Goal: Find specific page/section: Find specific page/section

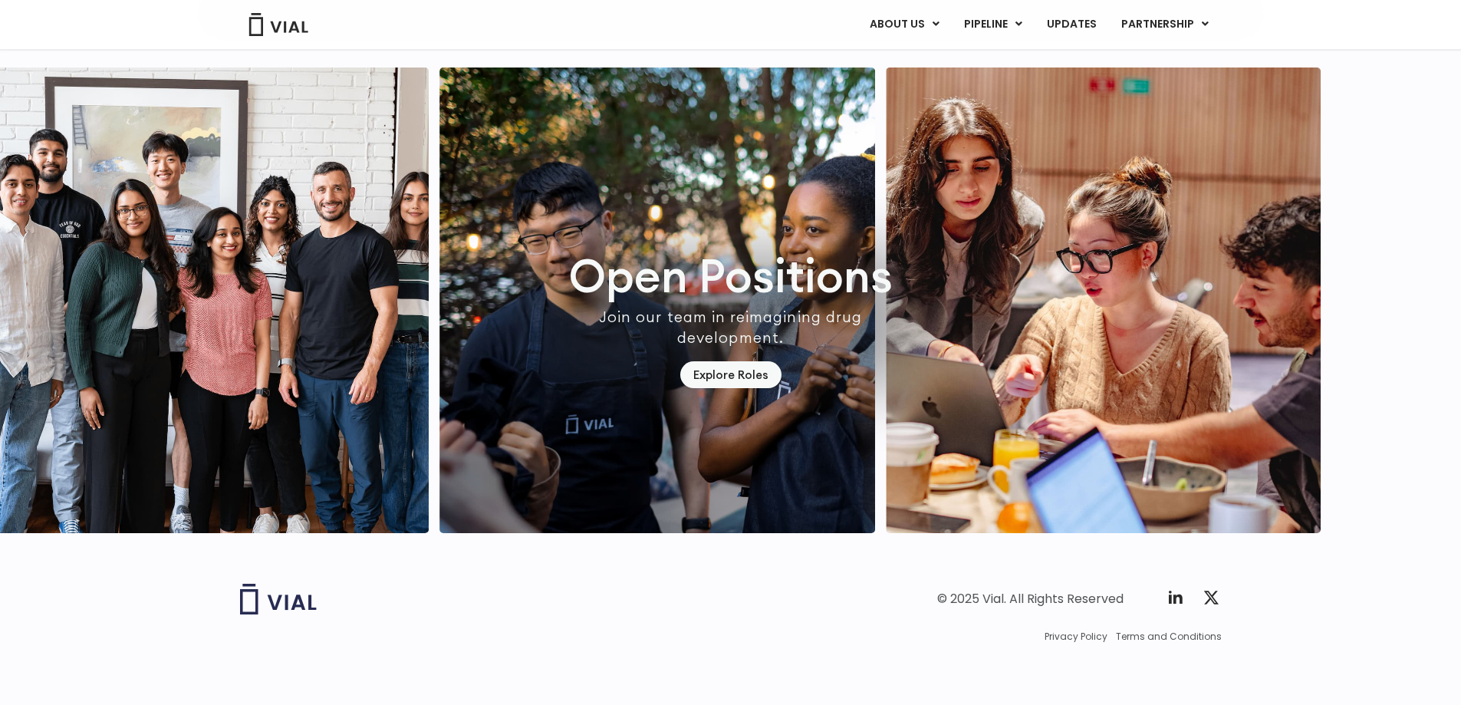
scroll to position [4500, 0]
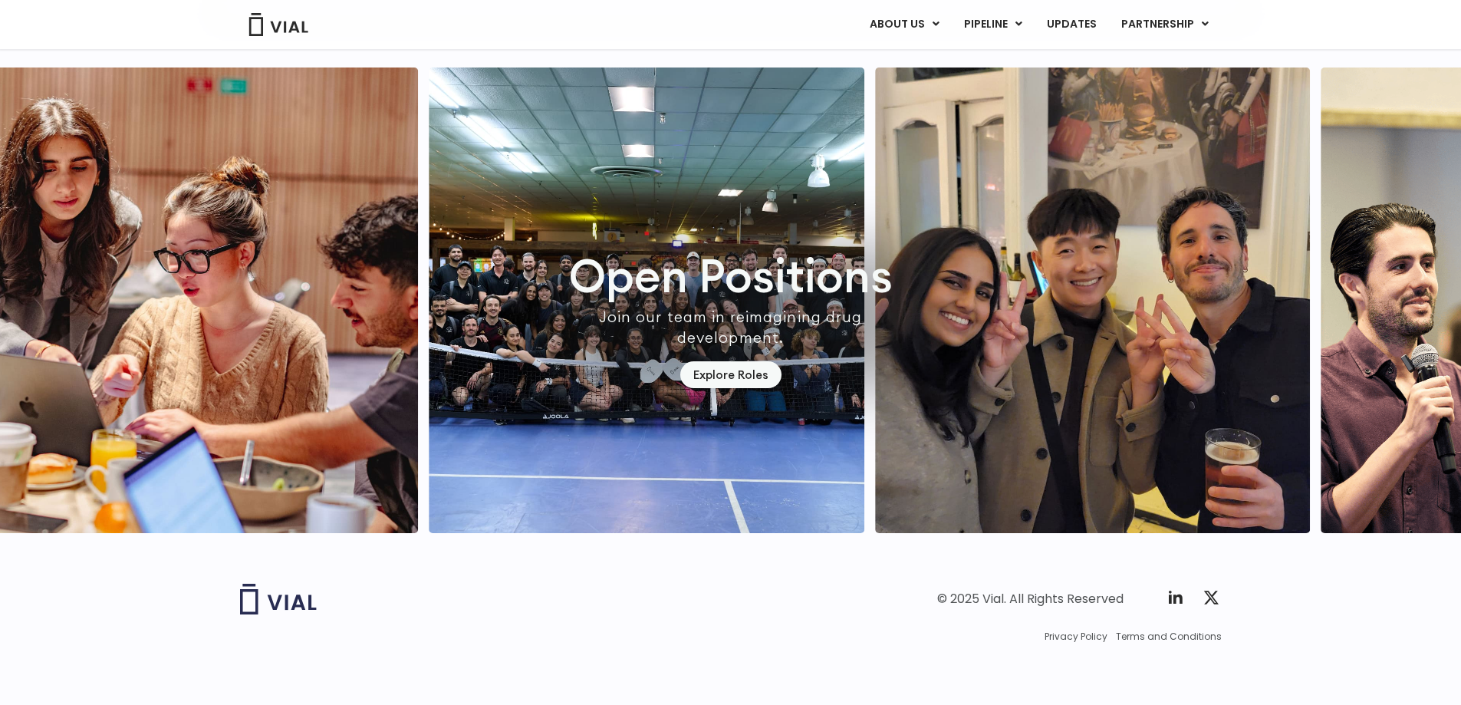
click at [719, 361] on link "Explore Roles" at bounding box center [730, 374] width 101 height 27
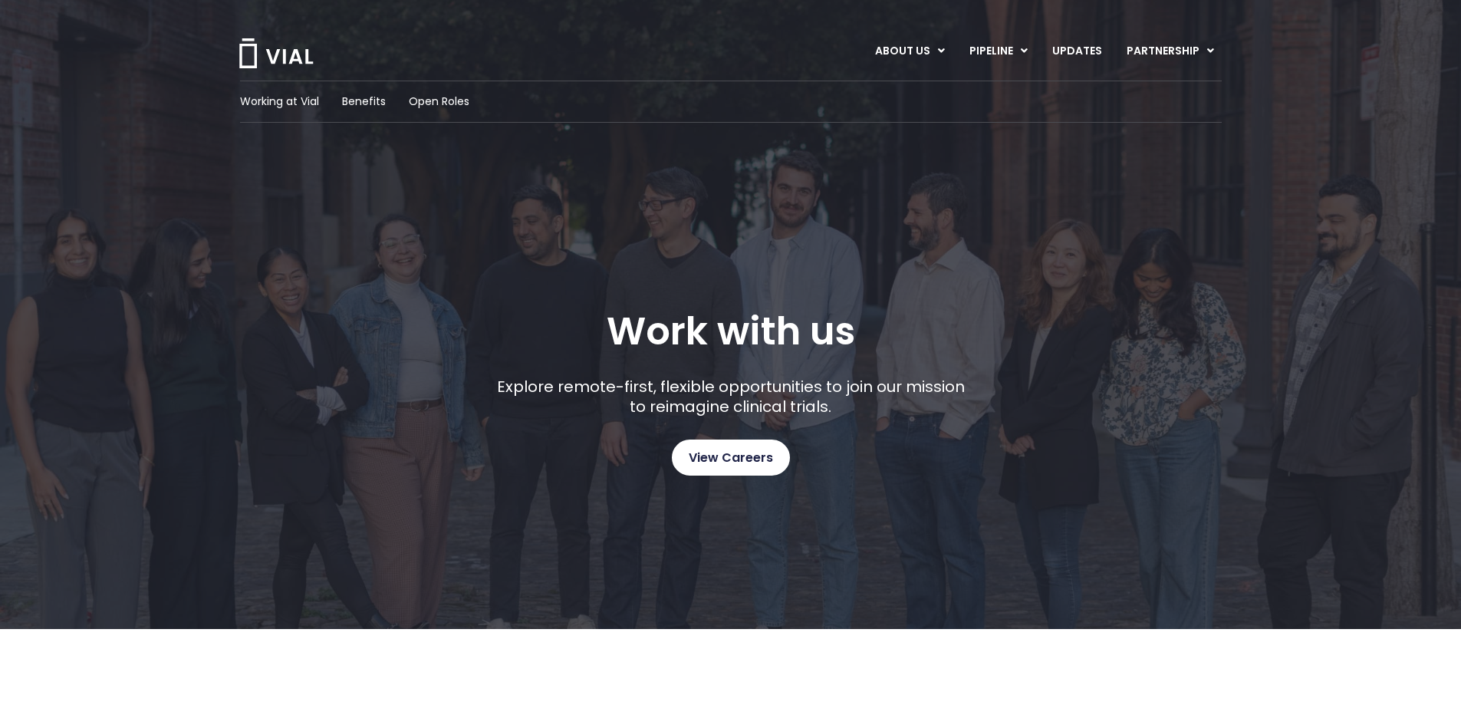
click at [720, 451] on span "View Careers" at bounding box center [731, 458] width 84 height 20
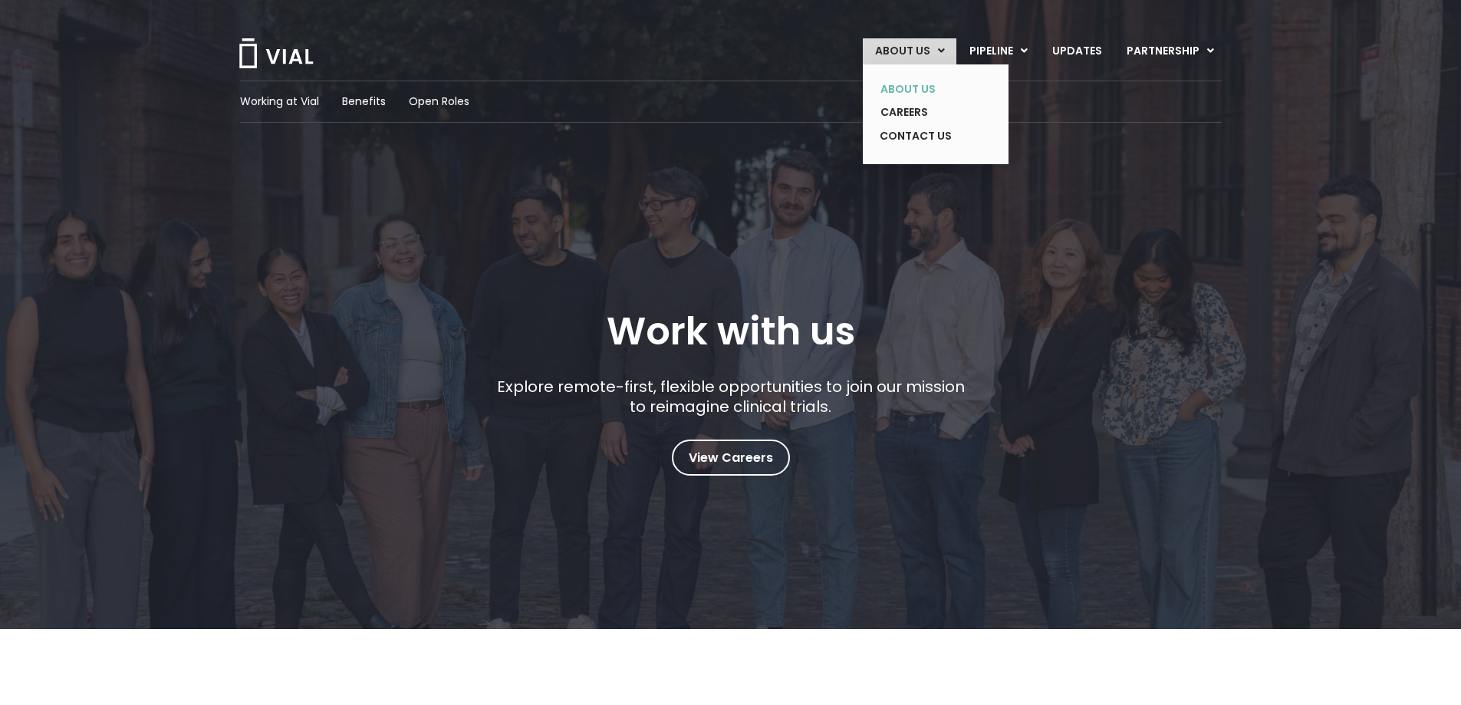
click at [917, 90] on link "ABOUT US" at bounding box center [924, 89] width 112 height 24
